Goal: Task Accomplishment & Management: Manage account settings

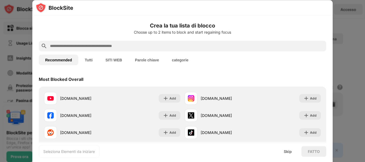
drag, startPoint x: 176, startPoint y: 9, endPoint x: 172, endPoint y: -5, distance: 14.5
click at [172, 0] on html "Blocca siti Usage Limit Insights Modalità messa a fuoco Protezione della passwo…" at bounding box center [182, 81] width 365 height 162
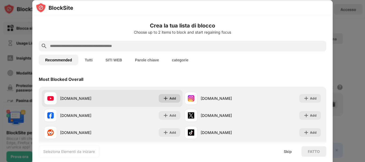
click at [170, 99] on div "Add" at bounding box center [173, 98] width 7 height 5
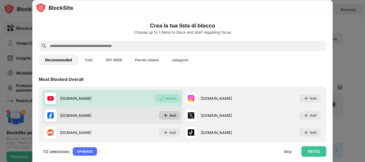
click at [167, 114] on img at bounding box center [165, 115] width 5 height 5
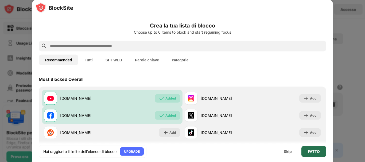
click at [313, 151] on div "FATTO" at bounding box center [314, 151] width 12 height 4
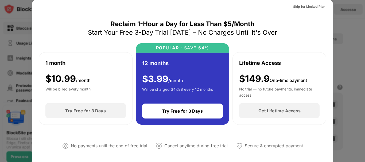
click at [351, 26] on div at bounding box center [182, 81] width 365 height 162
click at [305, 7] on div "Skip for Limited Plan" at bounding box center [309, 6] width 32 height 5
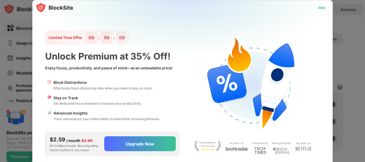
click at [324, 7] on div "Skip" at bounding box center [321, 7] width 7 height 5
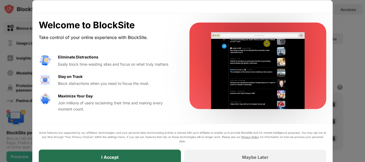
click at [129, 159] on div "I Accept" at bounding box center [110, 157] width 142 height 15
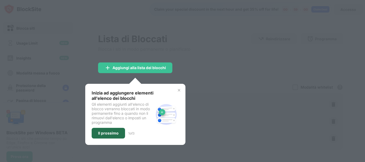
click at [111, 132] on div "Il prossimo" at bounding box center [108, 133] width 21 height 4
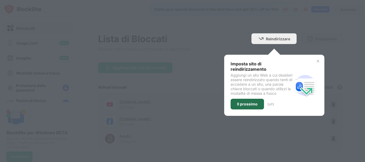
click at [239, 106] on div "Il prossimo" at bounding box center [247, 104] width 21 height 4
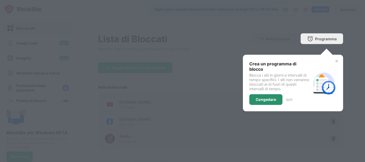
click at [256, 98] on div "Congedare" at bounding box center [266, 100] width 20 height 4
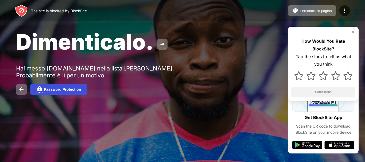
click at [69, 90] on div "Password Protection" at bounding box center [62, 89] width 37 height 4
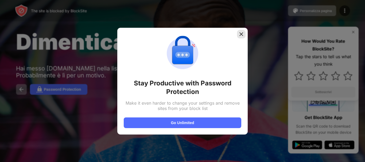
click at [244, 33] on img at bounding box center [241, 34] width 5 height 5
